Goal: Check status: Check status

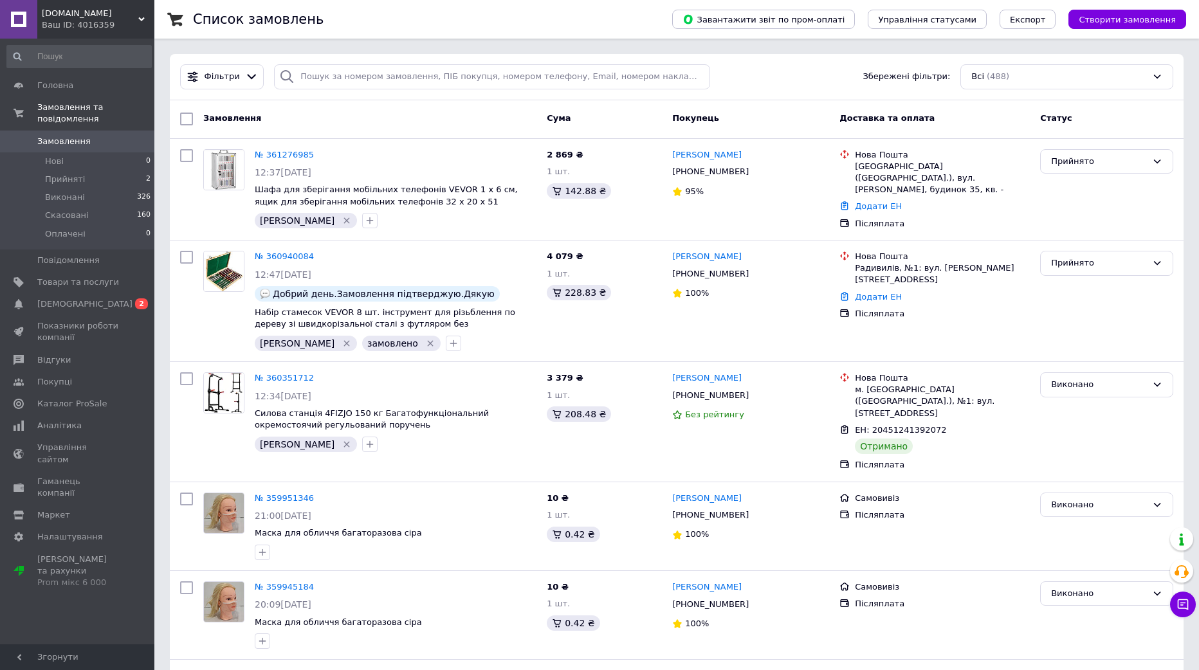
click at [102, 136] on span "Замовлення" at bounding box center [78, 142] width 82 height 12
click at [77, 174] on span "Прийняті" at bounding box center [65, 180] width 40 height 12
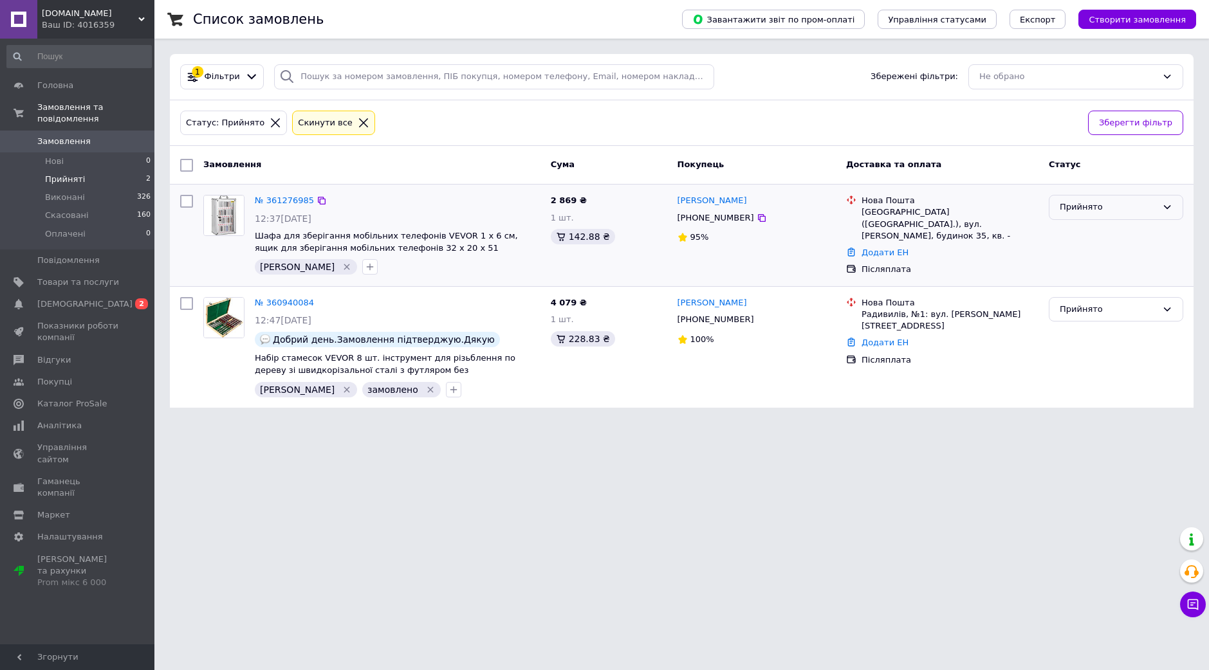
click at [1097, 208] on div "Прийнято" at bounding box center [1108, 208] width 97 height 14
click at [1085, 234] on li "Виконано" at bounding box center [1115, 235] width 133 height 24
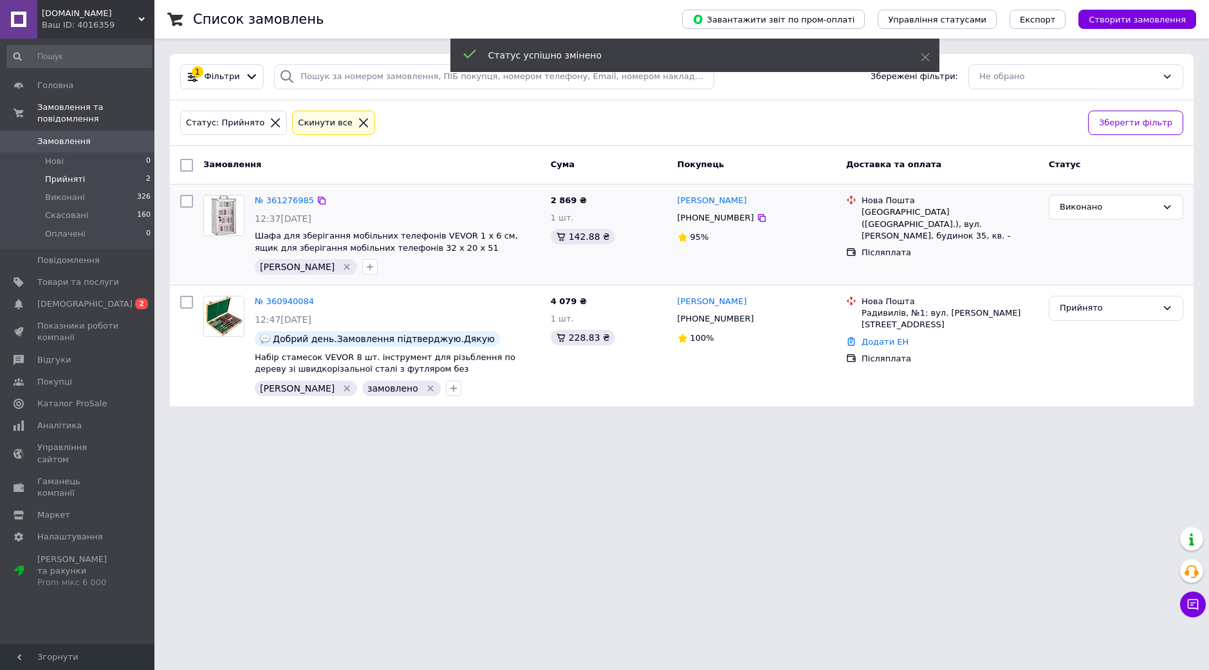
click at [59, 174] on span "Прийняті" at bounding box center [65, 180] width 40 height 12
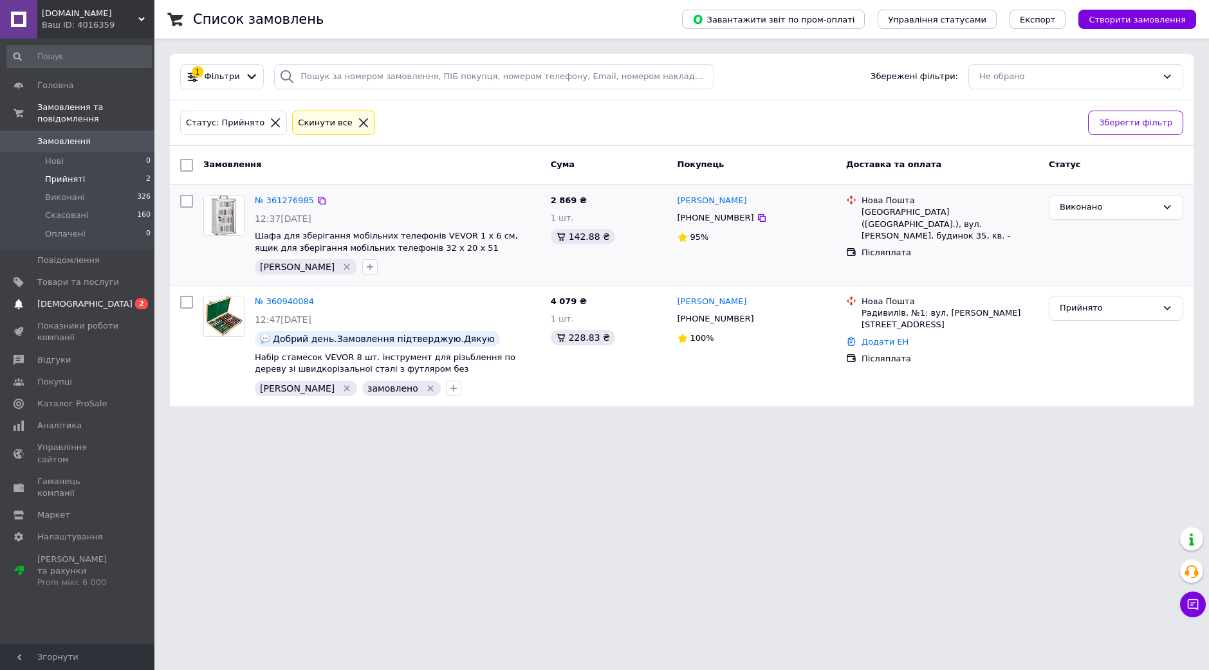
click at [62, 298] on span "[DEMOGRAPHIC_DATA]" at bounding box center [84, 304] width 95 height 12
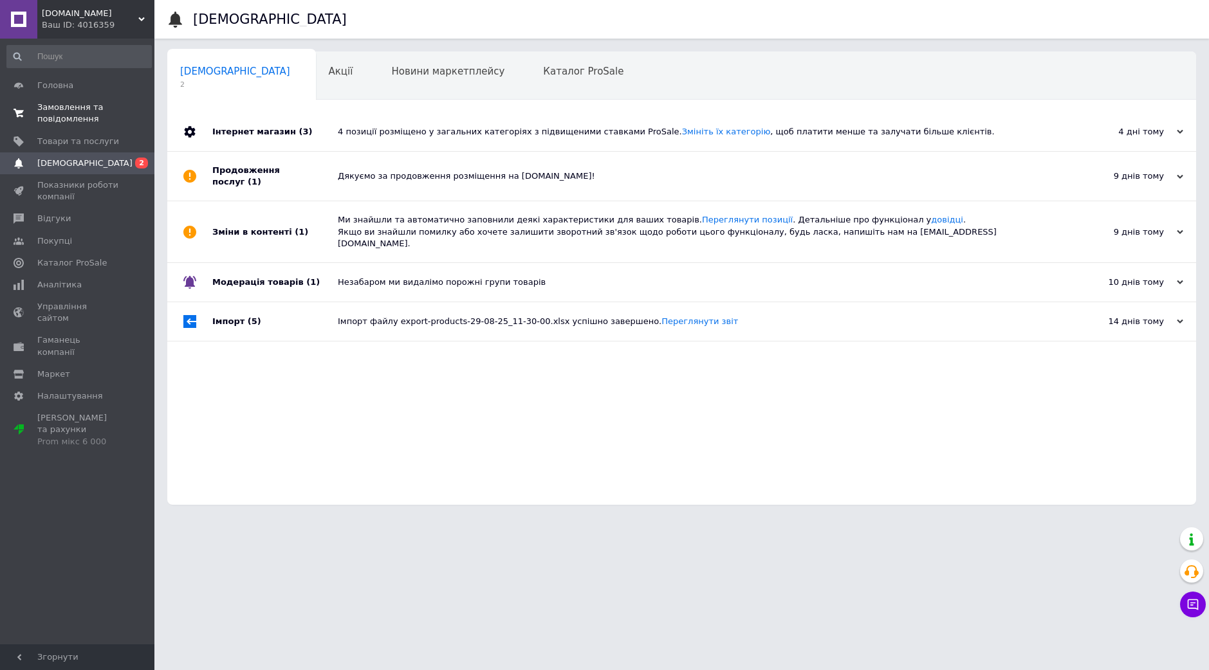
click at [68, 116] on span "Замовлення та повідомлення" at bounding box center [78, 113] width 82 height 23
